Goal: Task Accomplishment & Management: Manage account settings

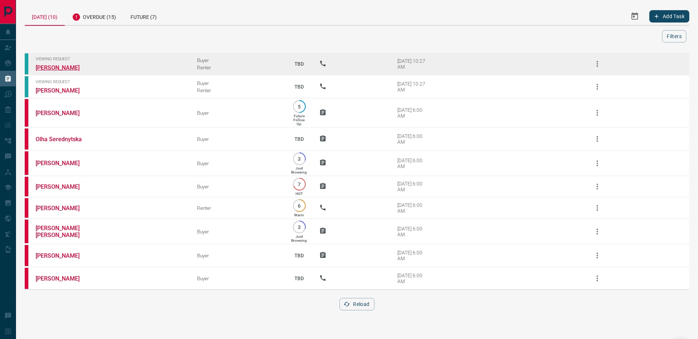
click at [54, 68] on link "Parris Zuk" at bounding box center [63, 67] width 55 height 7
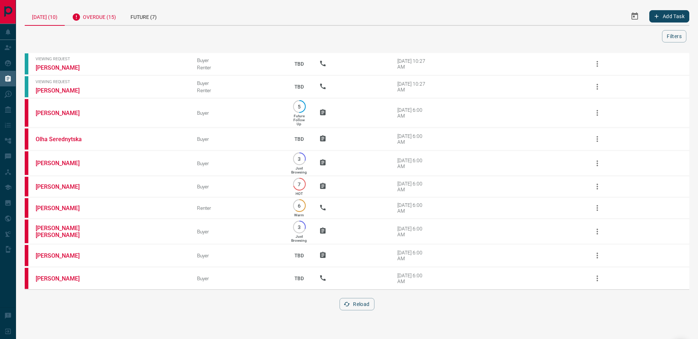
click at [91, 15] on div "Overdue (15)" at bounding box center [94, 16] width 59 height 18
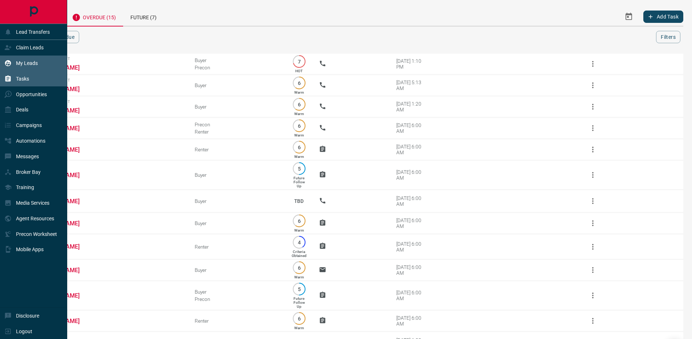
click at [4, 66] on icon at bounding box center [7, 63] width 7 height 7
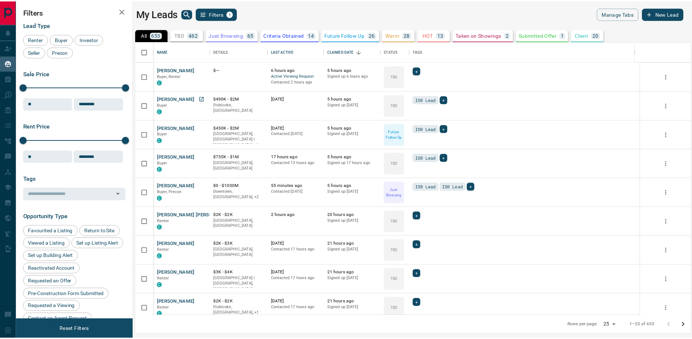
scroll to position [269, 555]
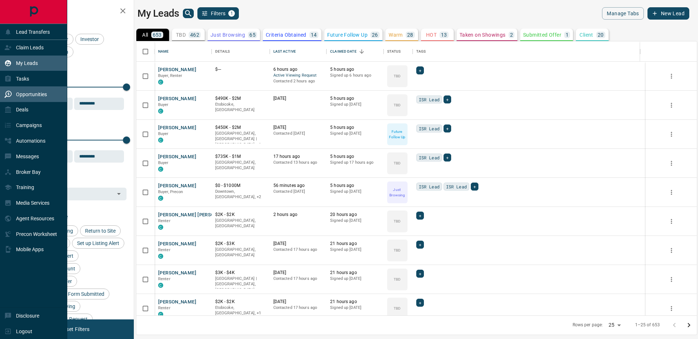
click at [9, 92] on icon at bounding box center [7, 94] width 7 height 7
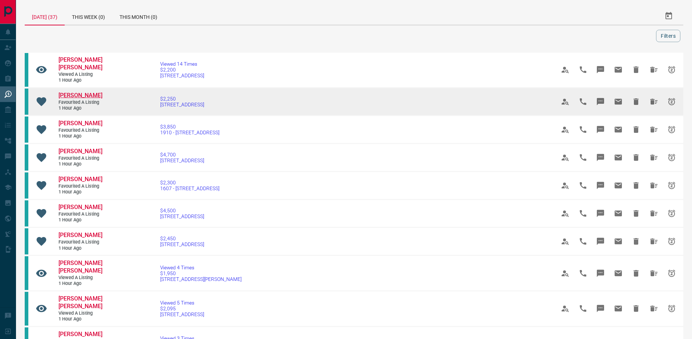
click at [93, 92] on span "Daria Castellano" at bounding box center [81, 95] width 44 height 7
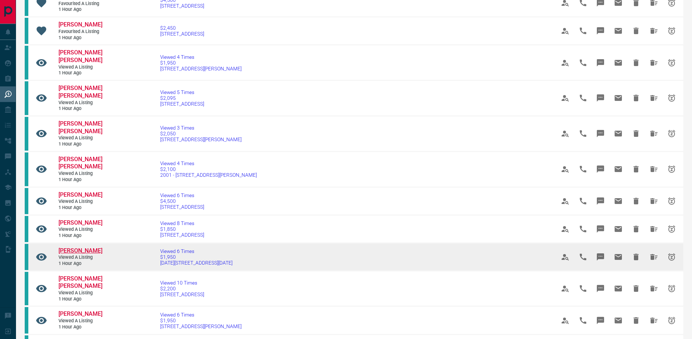
scroll to position [244, 0]
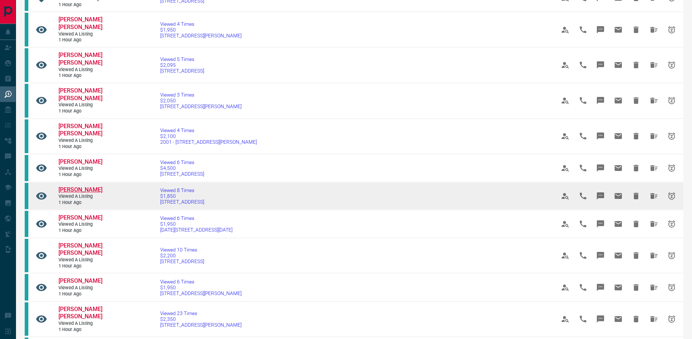
click at [81, 191] on span "Trevin Griffith-Wynter" at bounding box center [81, 189] width 44 height 7
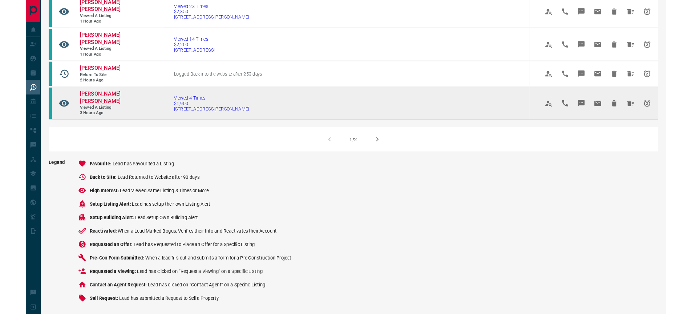
scroll to position [549, 0]
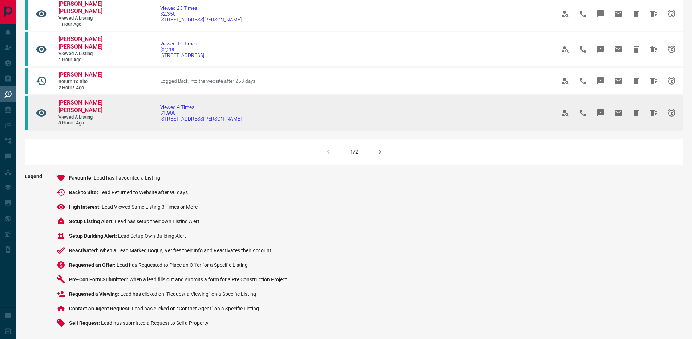
click at [71, 114] on span "[PERSON_NAME] [PERSON_NAME]" at bounding box center [81, 106] width 44 height 15
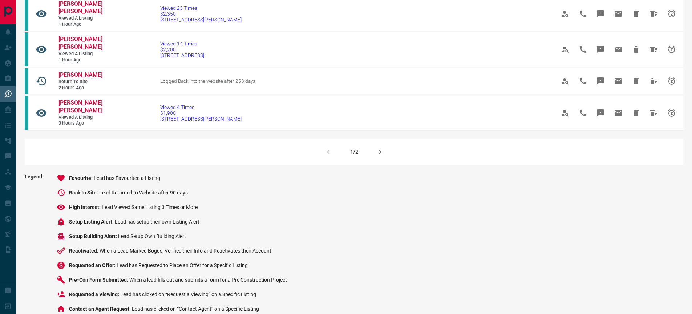
click at [383, 156] on icon "button" at bounding box center [380, 152] width 9 height 9
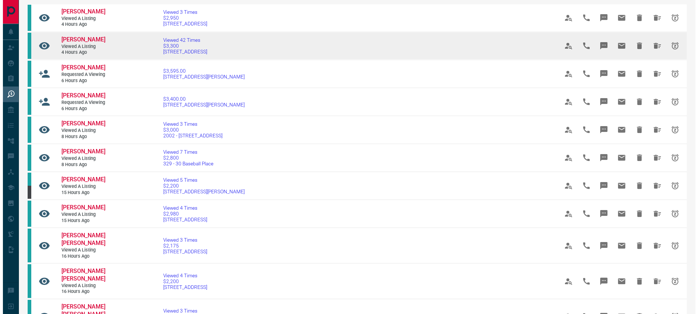
scroll to position [0, 0]
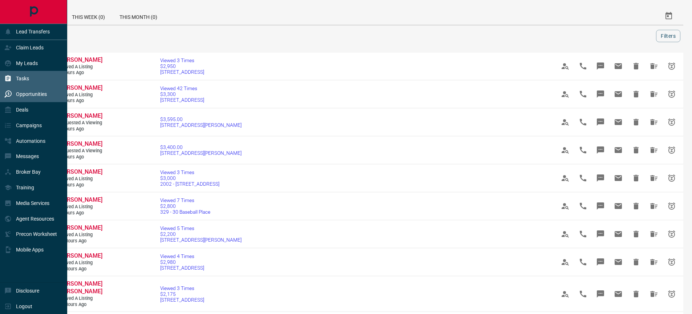
click at [24, 77] on p "Tasks" at bounding box center [22, 79] width 13 height 6
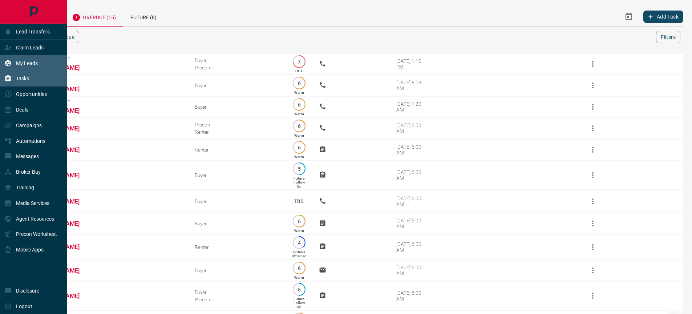
click at [11, 70] on div "My Leads" at bounding box center [33, 63] width 67 height 16
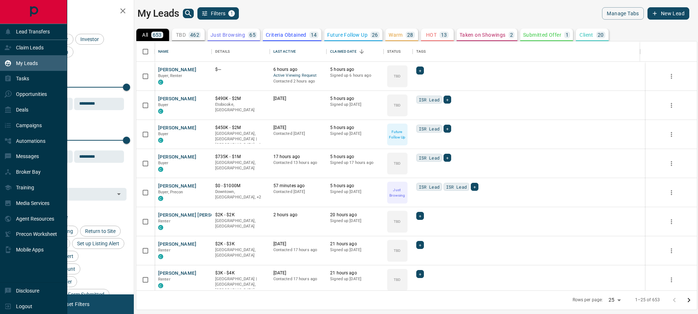
scroll to position [243, 555]
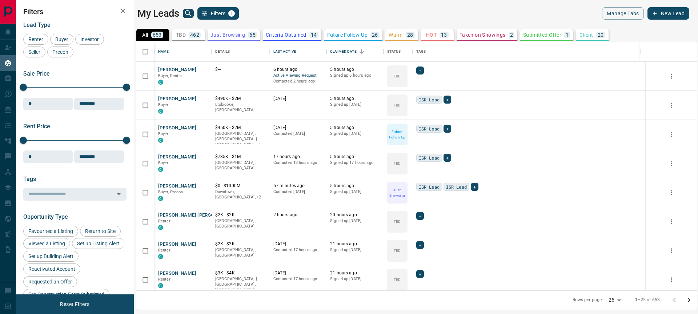
click at [197, 36] on p "462" at bounding box center [194, 34] width 9 height 5
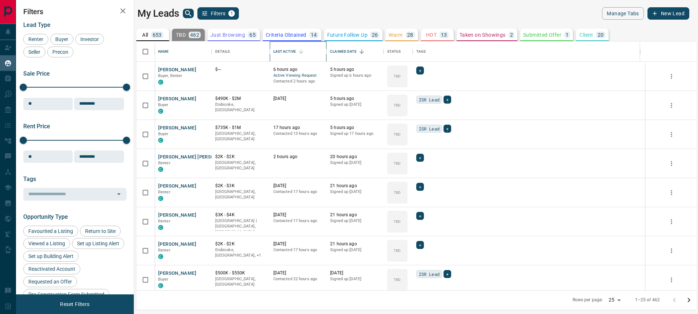
click at [308, 52] on div "Last Active" at bounding box center [298, 51] width 50 height 20
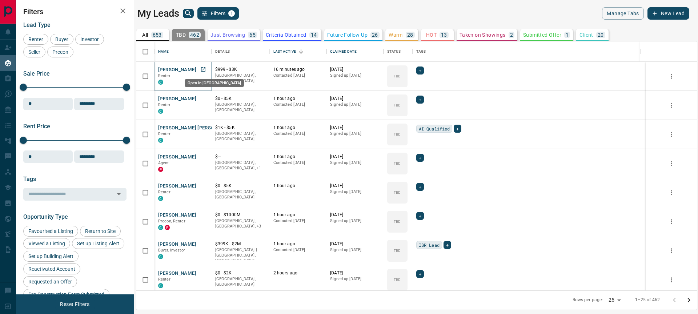
click at [202, 70] on icon "Open in New Tab" at bounding box center [203, 69] width 4 height 4
click at [351, 52] on div "Claimed Date" at bounding box center [343, 51] width 27 height 20
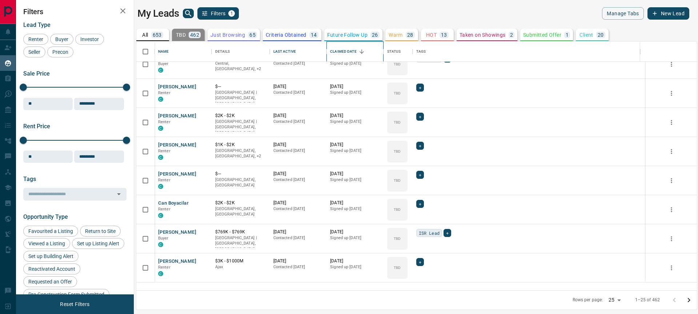
scroll to position [0, 0]
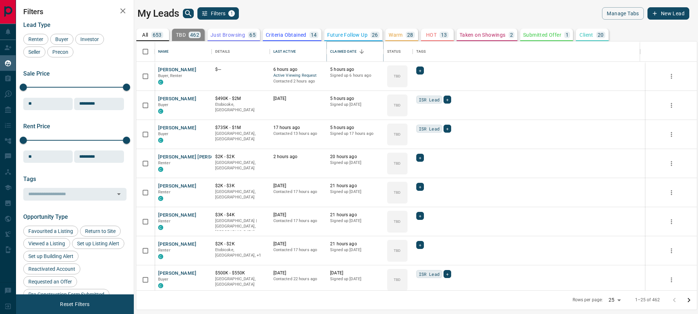
click at [363, 53] on icon "Sort" at bounding box center [361, 51] width 4 height 4
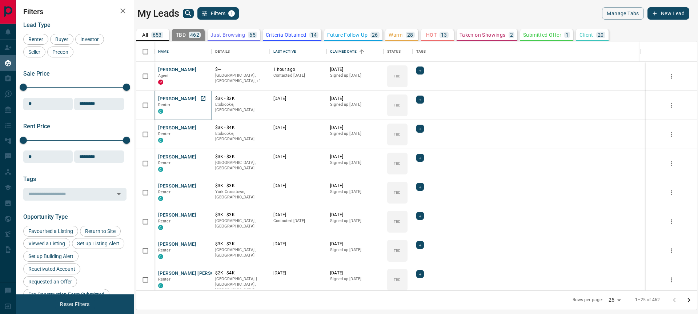
click at [177, 98] on button "James Hero" at bounding box center [177, 99] width 38 height 7
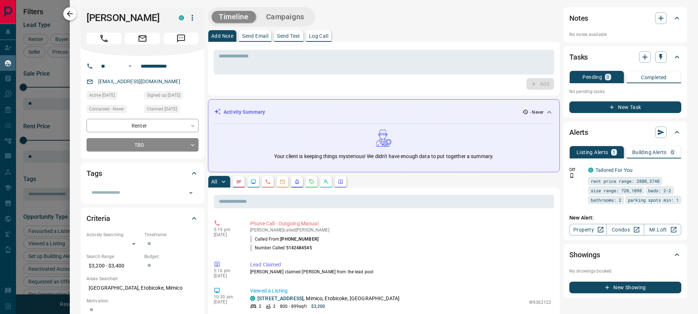
click at [65, 14] on icon "button" at bounding box center [69, 13] width 9 height 9
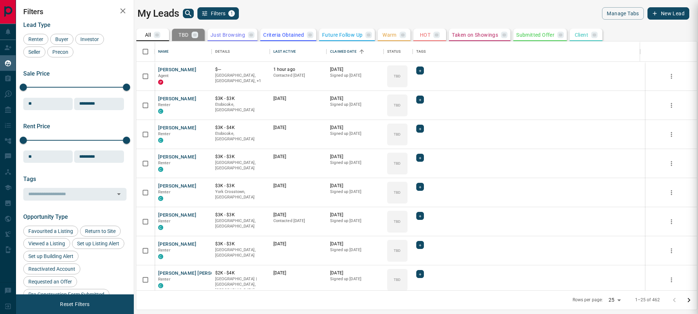
click at [401, 103] on div at bounding box center [349, 157] width 698 height 314
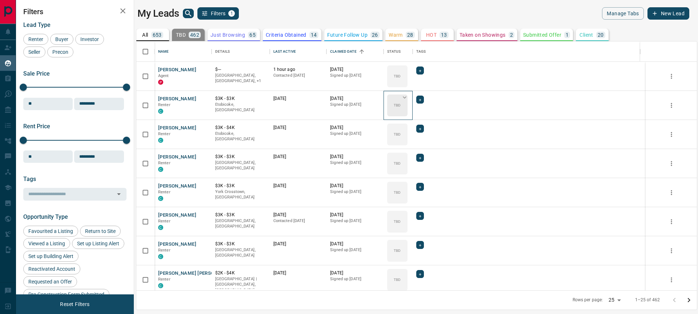
click at [400, 102] on p "TBD" at bounding box center [397, 104] width 7 height 5
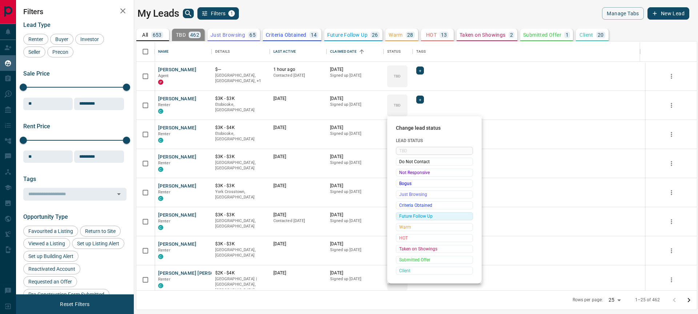
click at [416, 217] on span "Future Follow Up" at bounding box center [434, 216] width 71 height 7
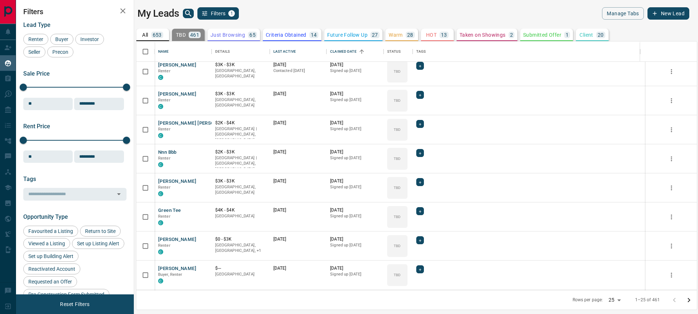
scroll to position [134, 0]
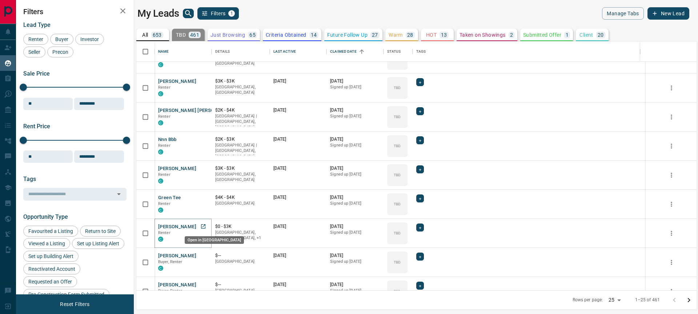
click at [204, 227] on icon "Open in New Tab" at bounding box center [203, 227] width 6 height 6
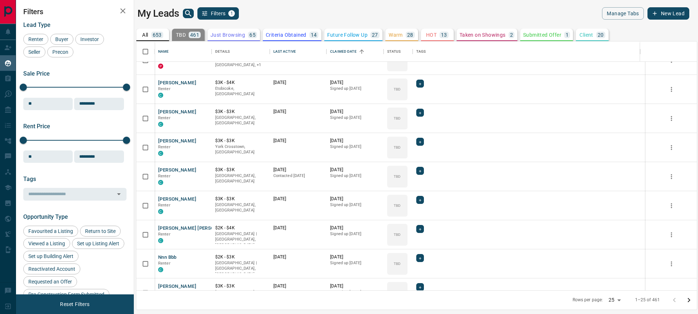
scroll to position [0, 0]
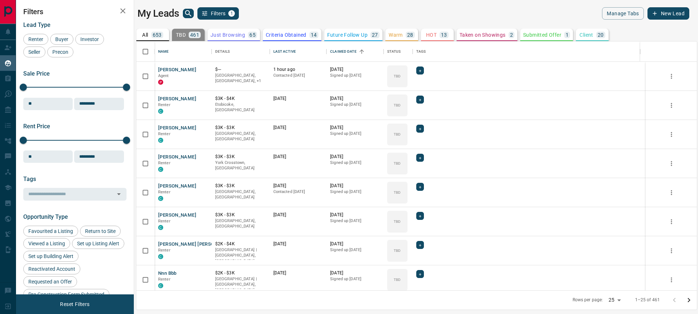
click at [153, 35] on p "653" at bounding box center [157, 34] width 9 height 5
